Goal: Transaction & Acquisition: Purchase product/service

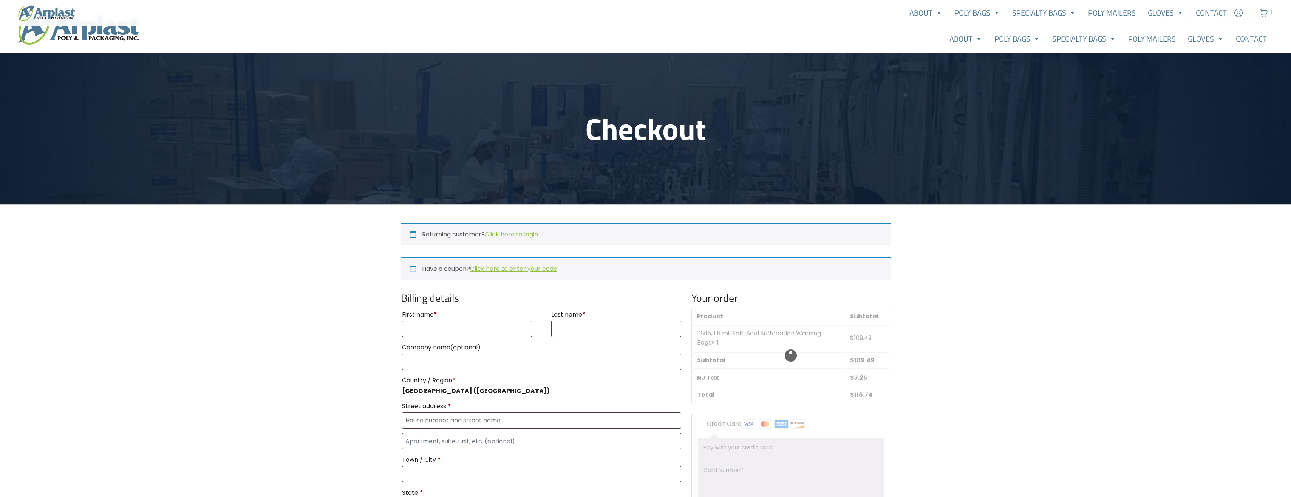
select select "NJ"
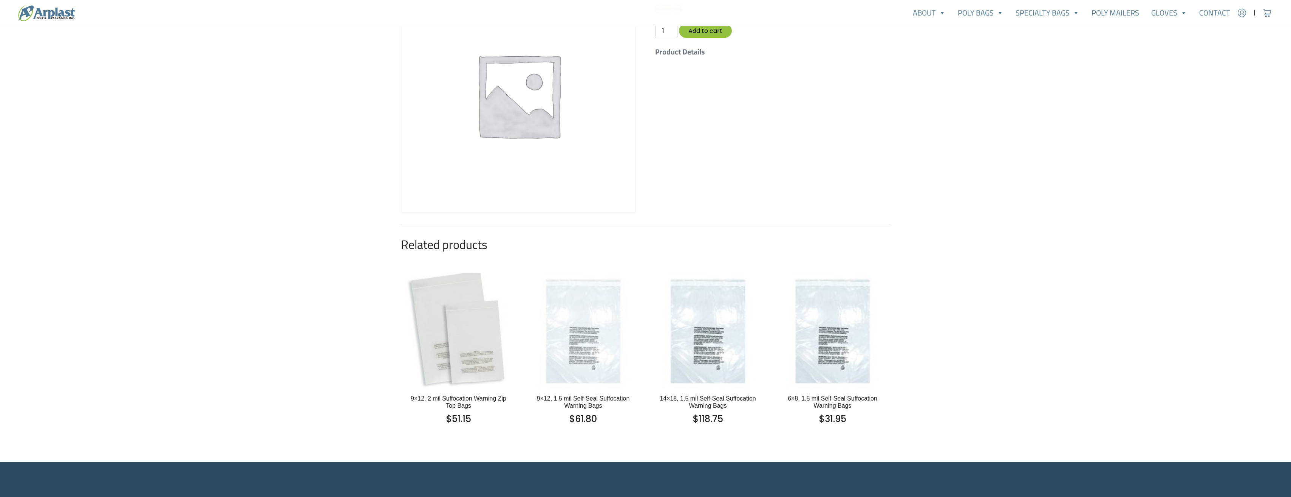
scroll to position [113, 0]
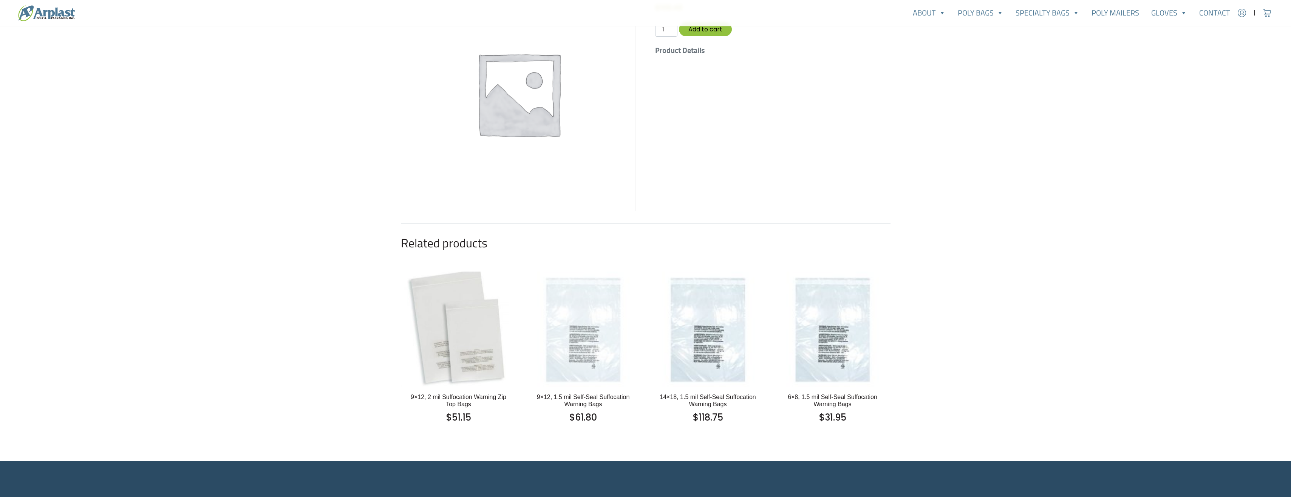
click at [598, 327] on img at bounding box center [584, 329] width 116 height 116
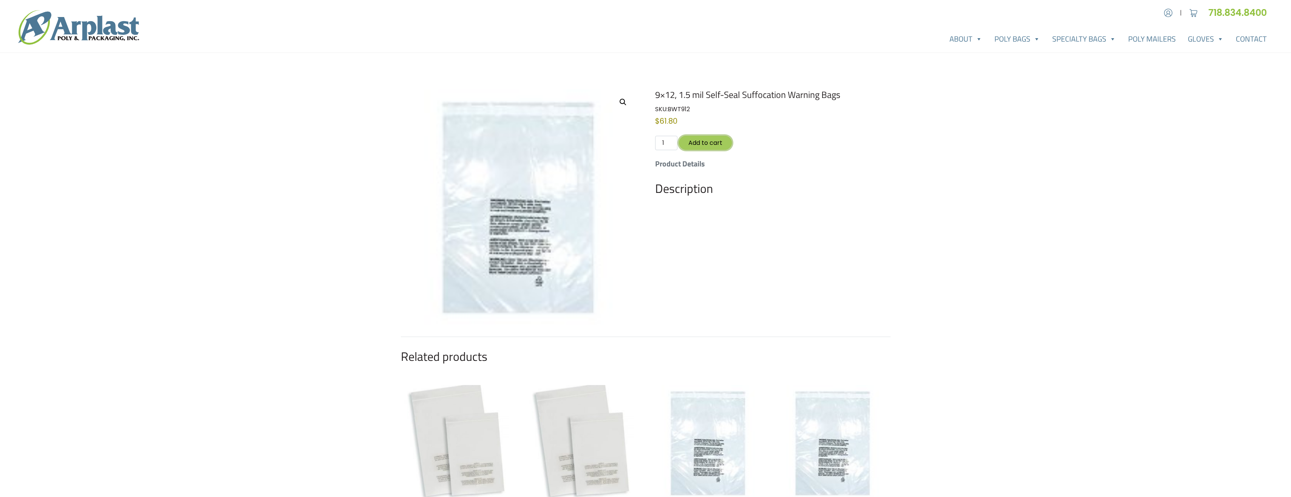
click at [703, 144] on button "Add to cart" at bounding box center [705, 143] width 53 height 14
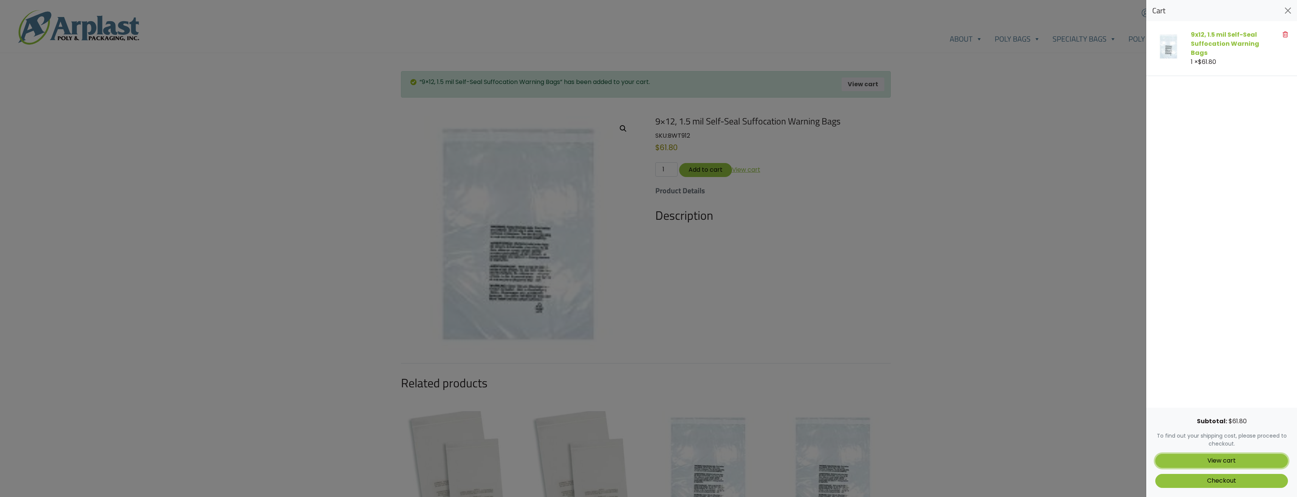
click at [1229, 461] on link "View cart" at bounding box center [1221, 461] width 133 height 14
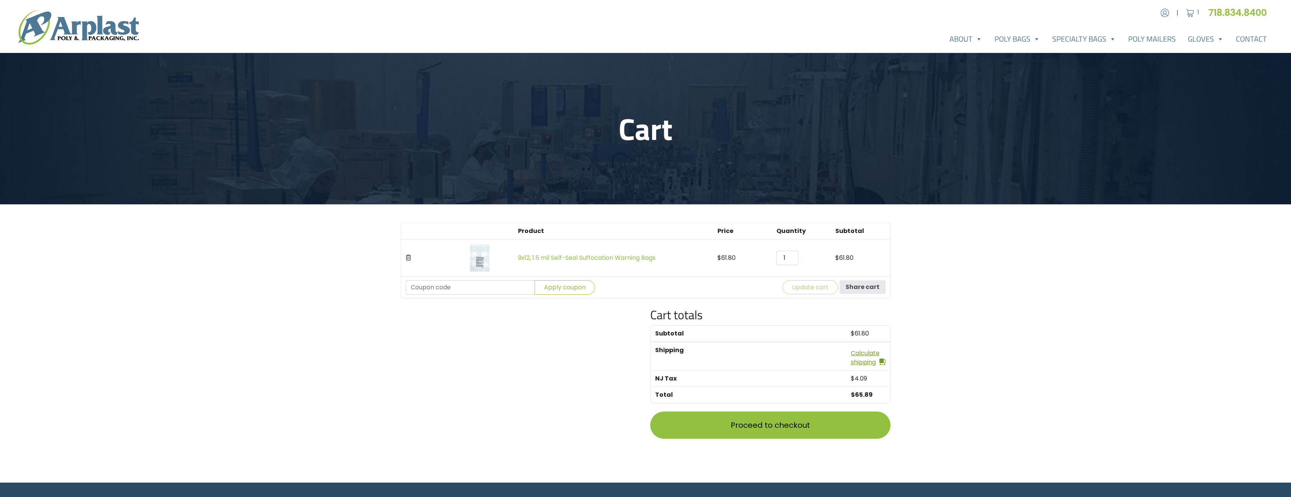
click at [851, 357] on link "Calculate shipping" at bounding box center [868, 357] width 35 height 18
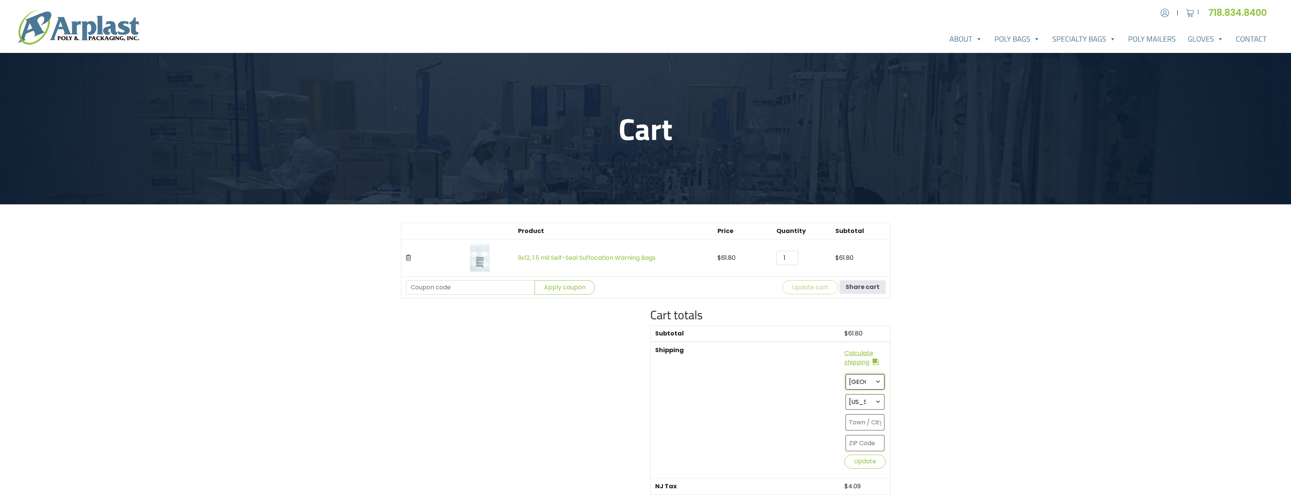
click at [851, 380] on select "Select a country / region… United States (US)" at bounding box center [865, 381] width 39 height 15
click at [875, 402] on select "Select an option… Alabama Alaska Arizona Arkansas California Colorado Connectic…" at bounding box center [865, 401] width 39 height 15
select select "MO"
click at [846, 394] on select "Select an option… Alabama Alaska Arizona Arkansas California Colorado Connectic…" at bounding box center [865, 401] width 39 height 15
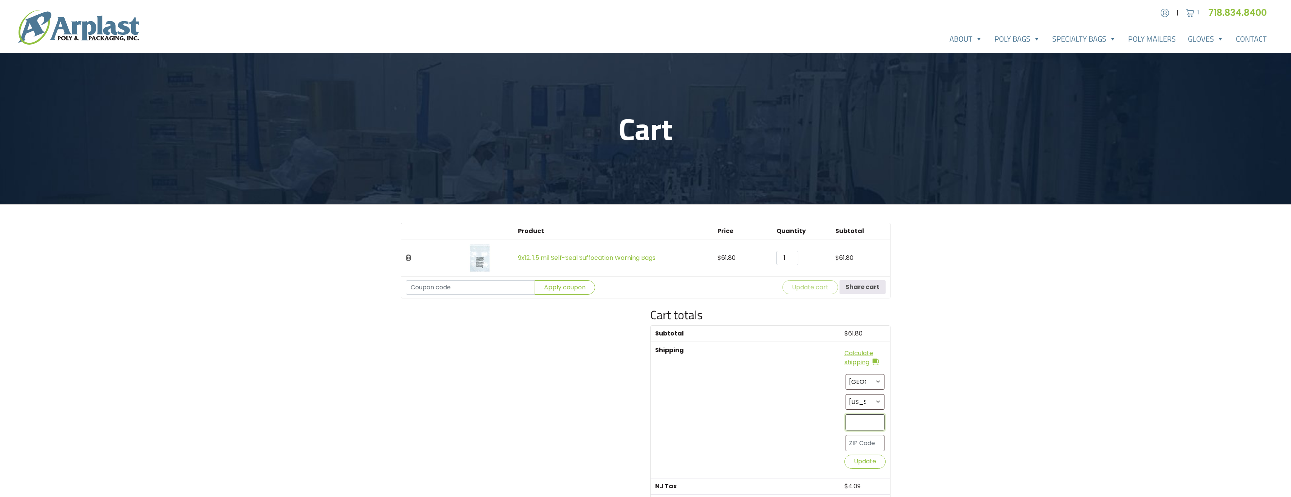
click at [866, 424] on input "text" at bounding box center [865, 422] width 39 height 16
type input "Hannibal"
click at [870, 444] on input "text" at bounding box center [865, 443] width 39 height 16
type input "63401"
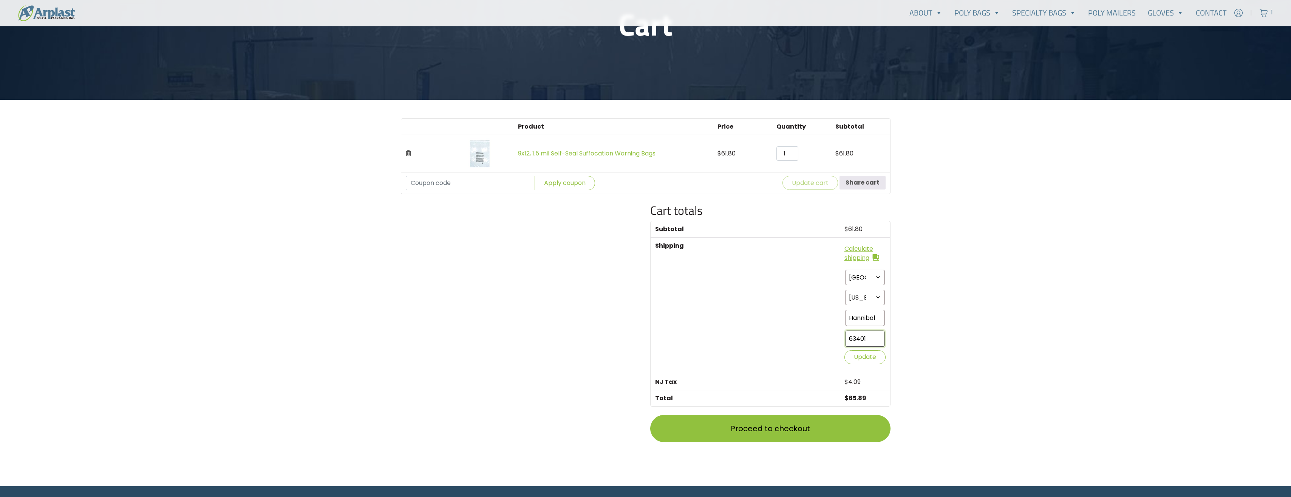
scroll to position [113, 0]
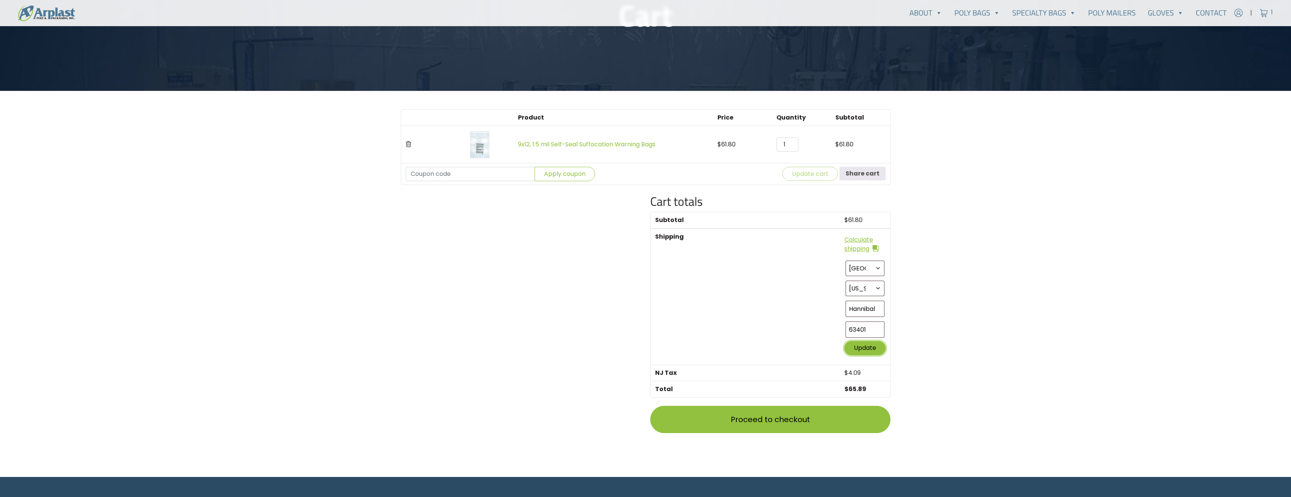
click at [868, 349] on button "Update" at bounding box center [865, 348] width 41 height 14
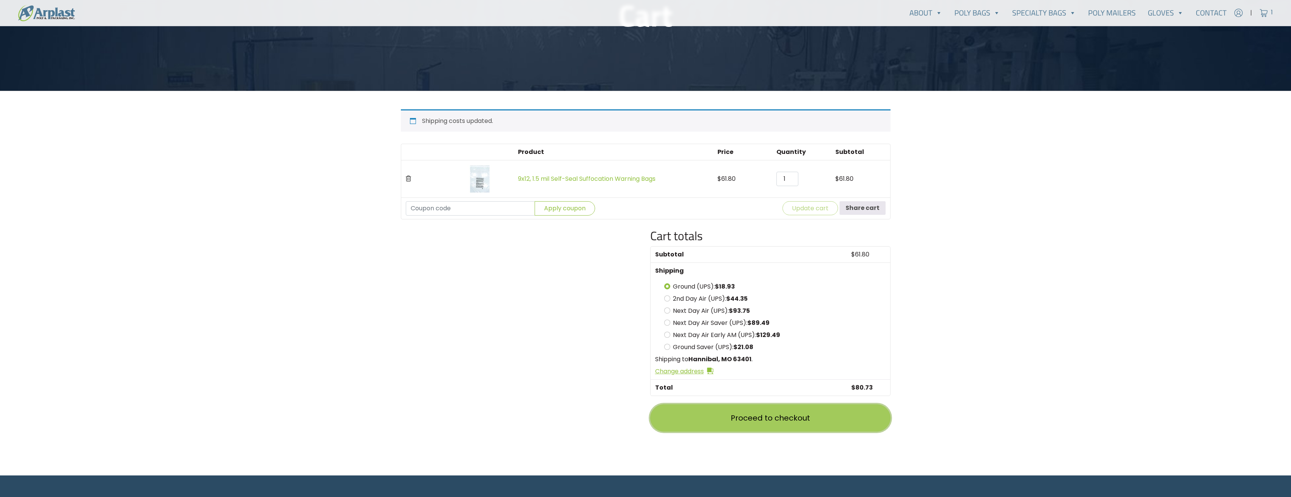
click at [752, 413] on link "Proceed to checkout" at bounding box center [770, 417] width 240 height 27
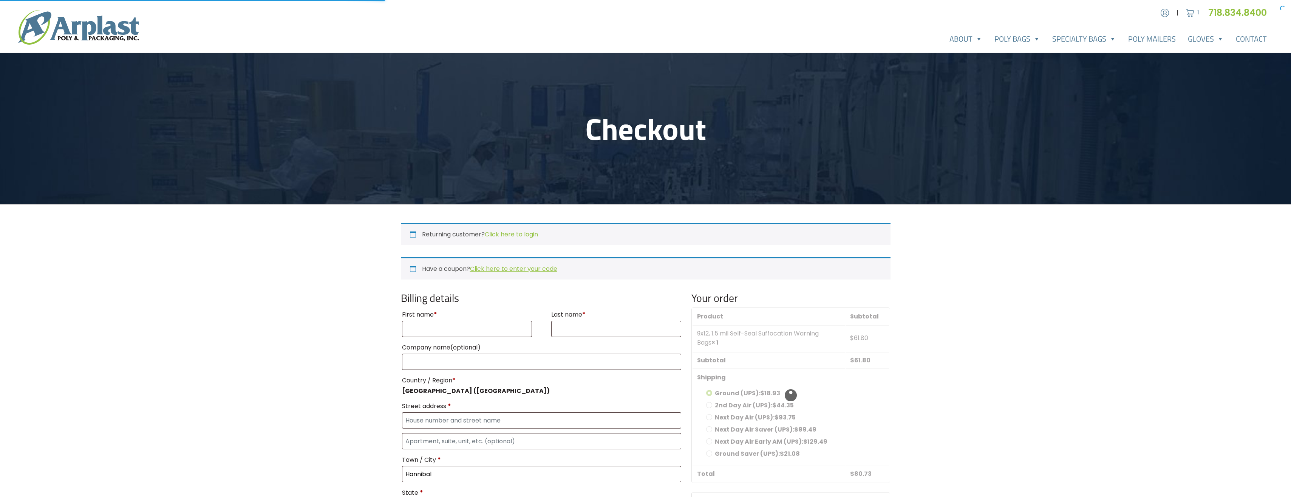
select select "MO"
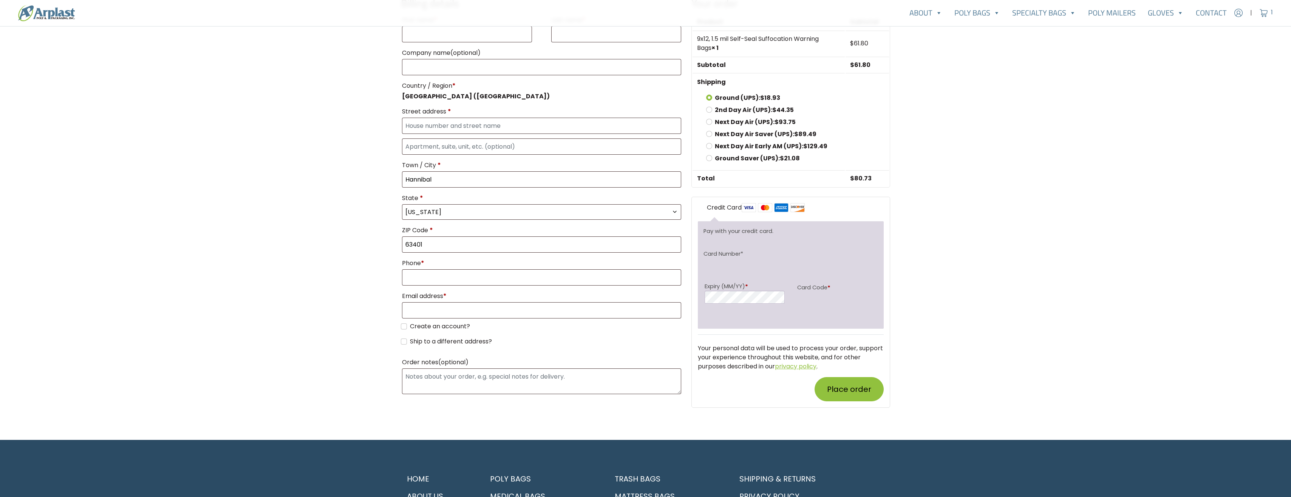
scroll to position [262, 0]
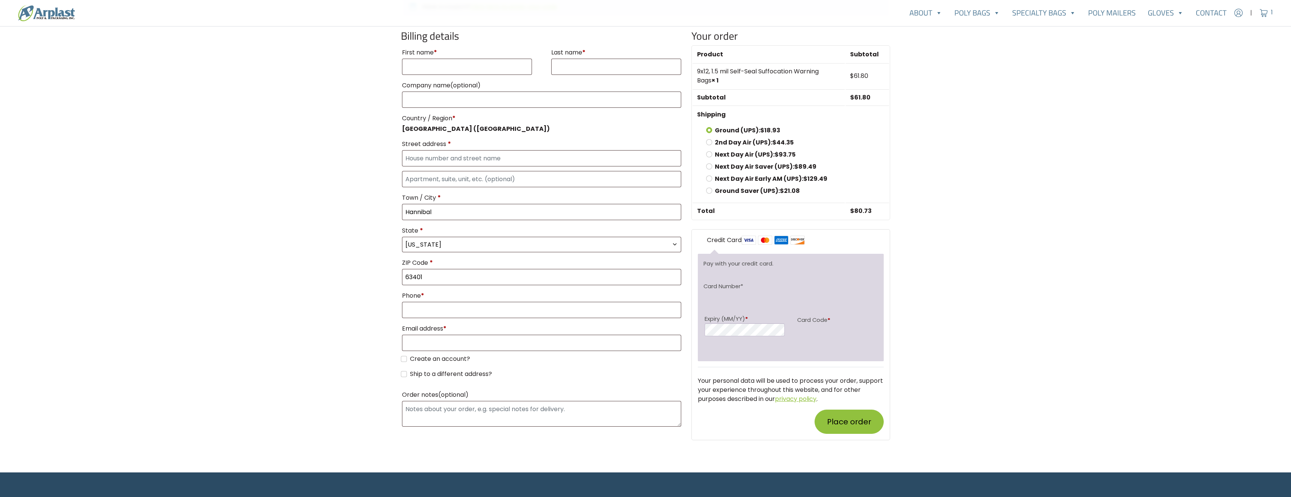
click at [912, 255] on main "Checkout Returning customer? Click here to login If you have shopped with us be…" at bounding box center [645, 131] width 1291 height 681
click at [850, 433] on button "Place order" at bounding box center [849, 421] width 69 height 24
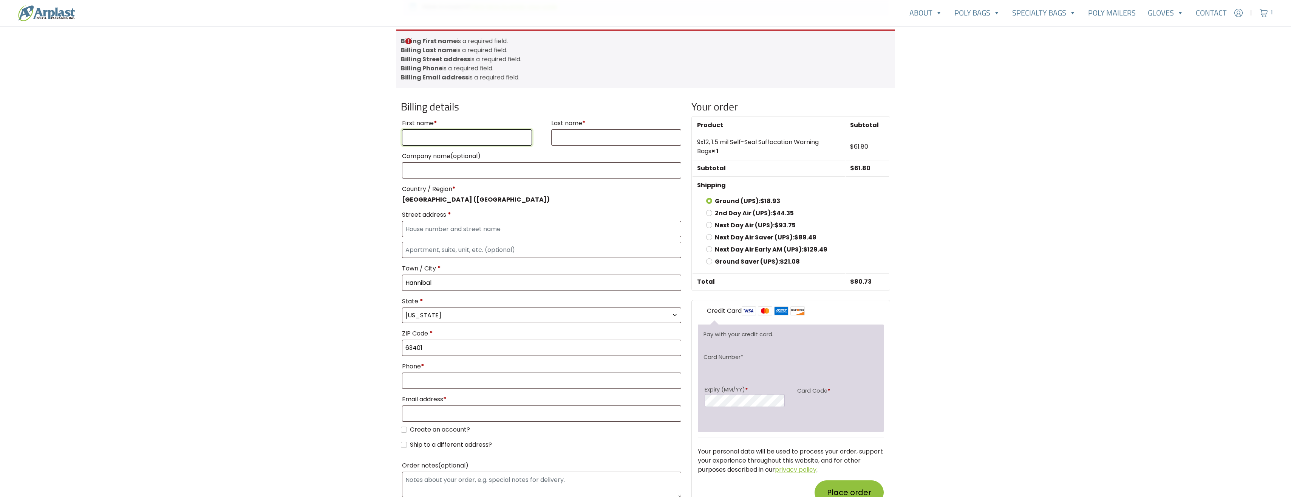
click at [430, 146] on input "First name *" at bounding box center [467, 137] width 130 height 16
type input "Eric"
type input "Gregory"
type input "Blessed Bills"
type input "[STREET_ADDRESS]"
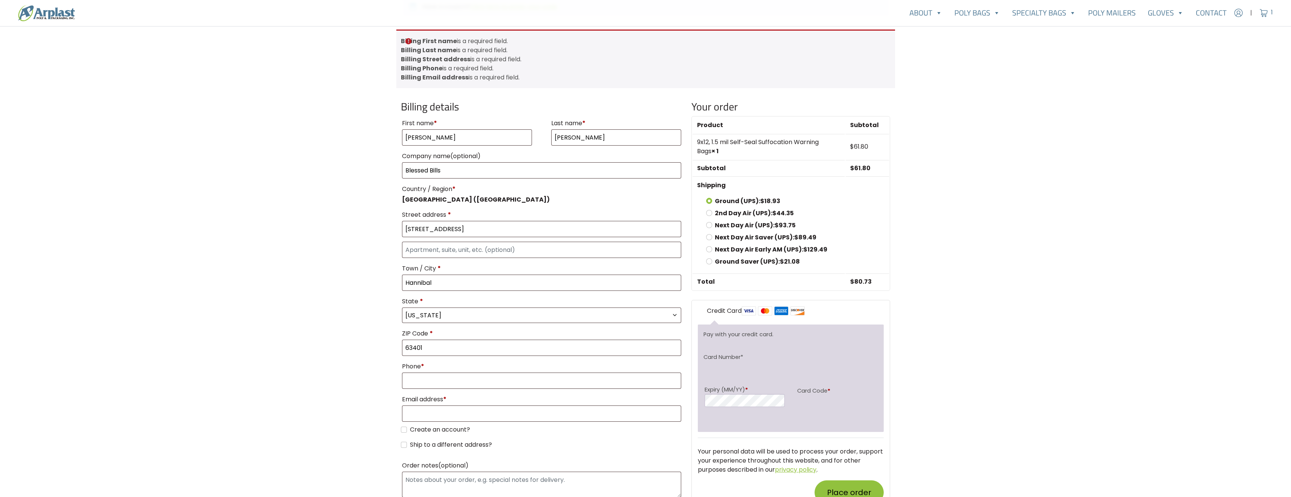
type input "16606760366"
type input "[EMAIL_ADDRESS][DOMAIN_NAME]"
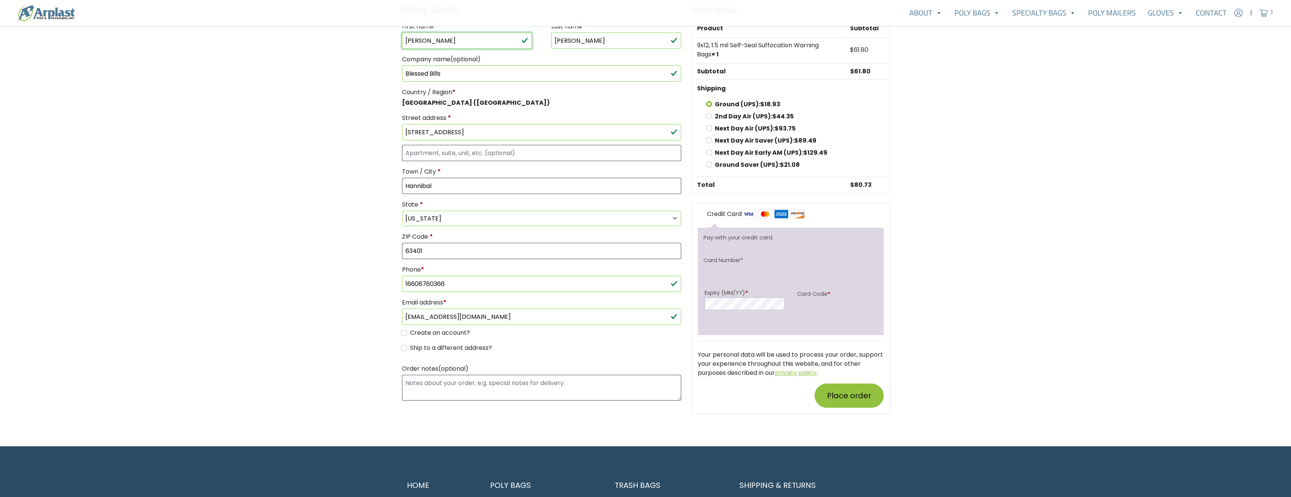
scroll to position [375, 0]
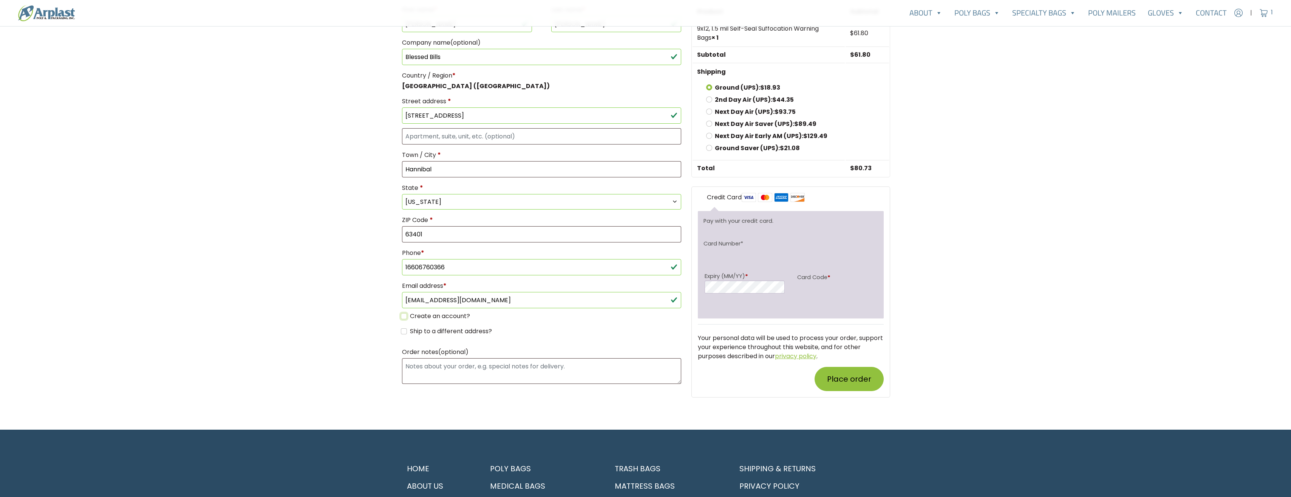
click at [402, 319] on input "Create an account?" at bounding box center [404, 316] width 6 height 6
checkbox input "true"
click at [850, 391] on button "Place order" at bounding box center [849, 379] width 69 height 24
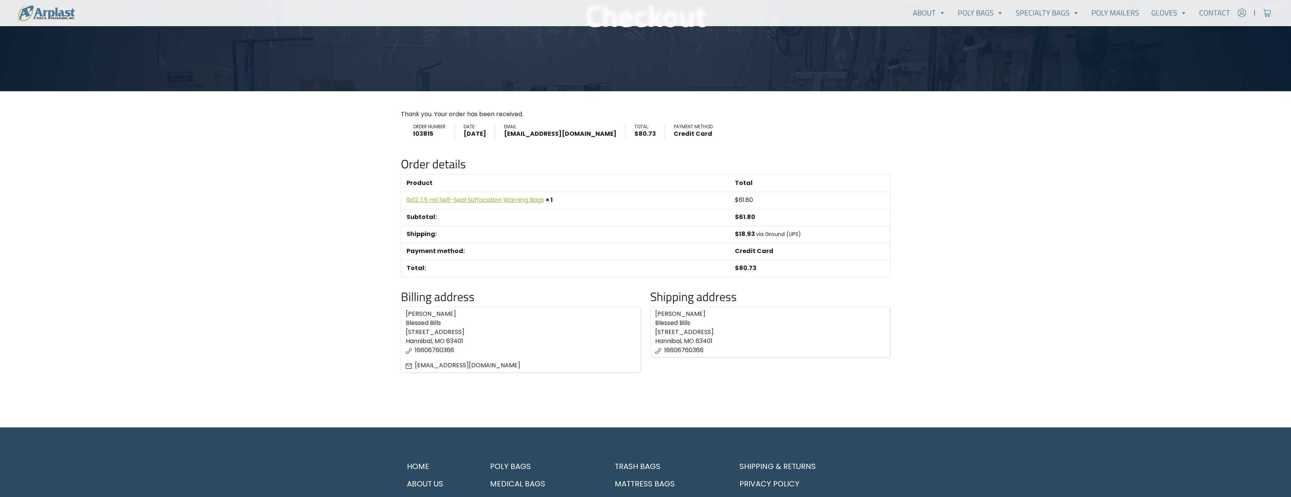
scroll to position [113, 0]
